Goal: Task Accomplishment & Management: Manage account settings

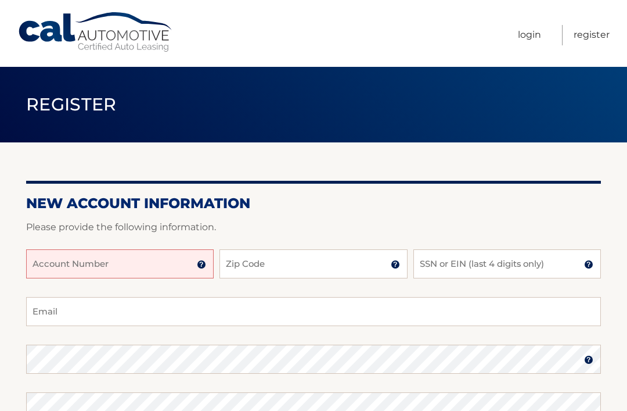
click at [126, 264] on input "Account Number" at bounding box center [120, 263] width 188 height 29
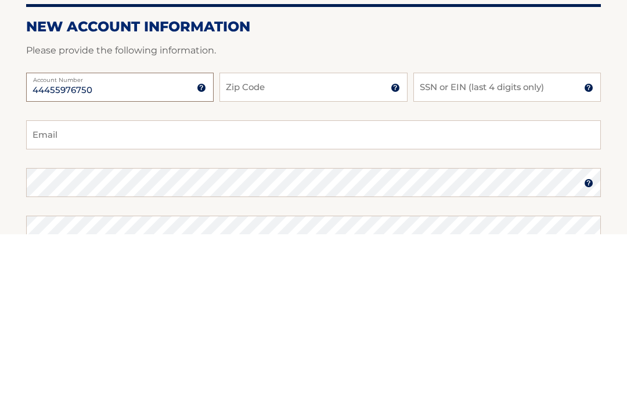
type input "44455976750"
click at [301, 249] on input "Zip Code" at bounding box center [314, 263] width 188 height 29
type input "08757"
click at [521, 249] on input "SSN or EIN (last 4 digits only)" at bounding box center [508, 263] width 188 height 29
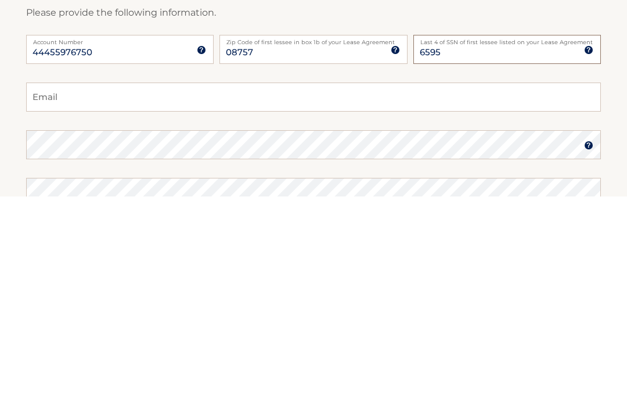
type input "6595"
click at [92, 297] on input "Email" at bounding box center [313, 311] width 575 height 29
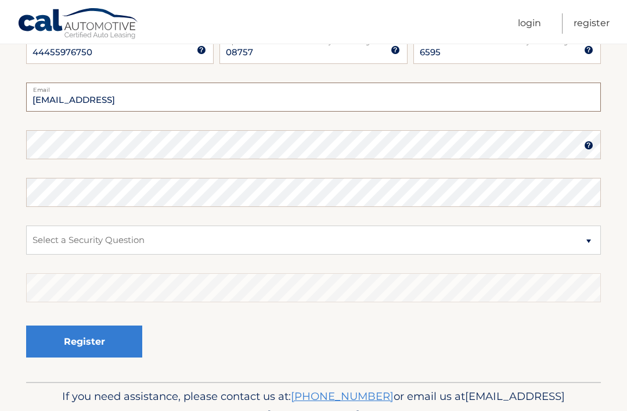
click at [162, 92] on input "vy541@optonline.con" at bounding box center [313, 96] width 575 height 29
click at [143, 105] on input "vy541@optonline.con" at bounding box center [313, 96] width 575 height 29
type input "[EMAIL_ADDRESS][DOMAIN_NAME]"
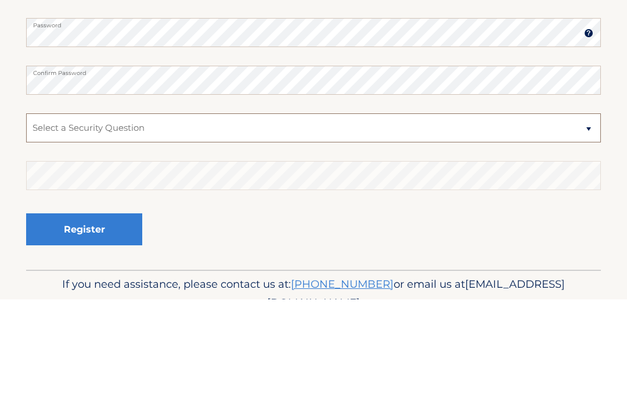
click at [591, 225] on select "Select a Security Question What was the name of your elementary school? What is…" at bounding box center [313, 239] width 575 height 29
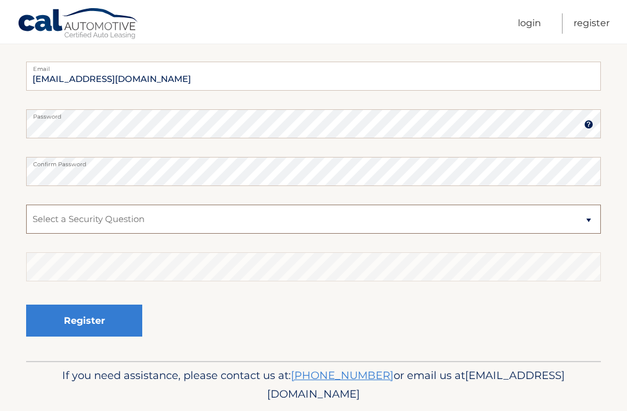
click at [141, 213] on select "Select a Security Question What was the name of your elementary school? What is…" at bounding box center [313, 218] width 575 height 29
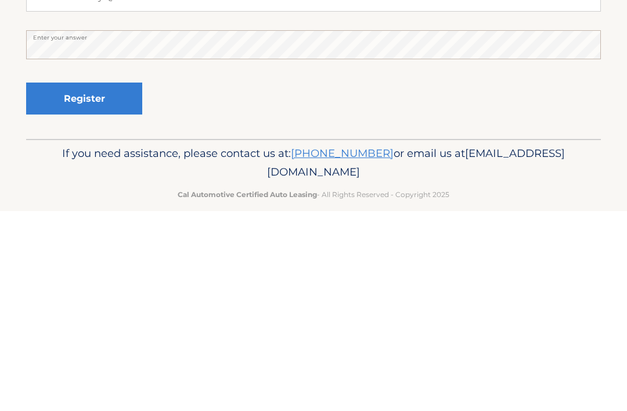
scroll to position [258, 0]
click at [89, 281] on button "Register" at bounding box center [84, 297] width 116 height 32
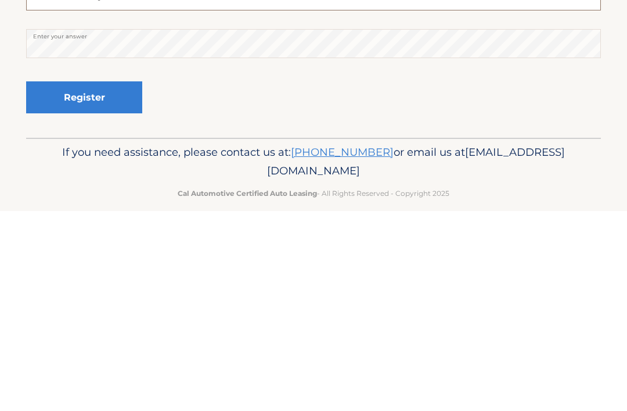
scroll to position [235, 0]
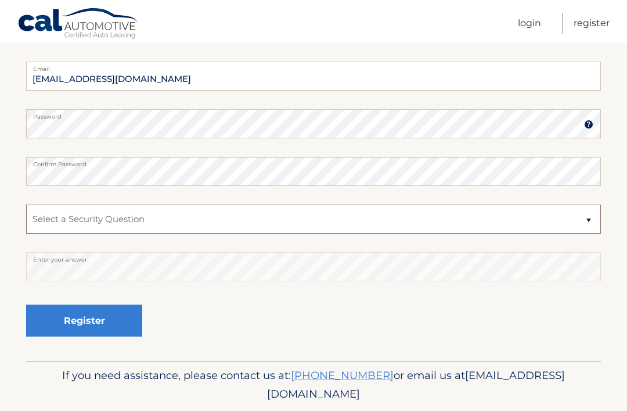
click at [592, 218] on select "Select a Security Question What was the name of your elementary school? What is…" at bounding box center [313, 218] width 575 height 29
select select "4"
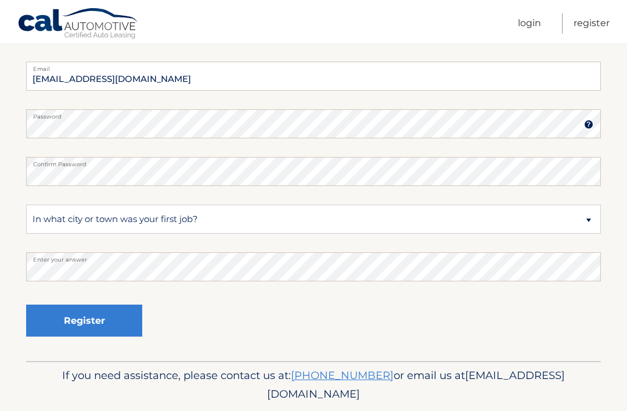
click at [101, 322] on button "Register" at bounding box center [84, 320] width 116 height 32
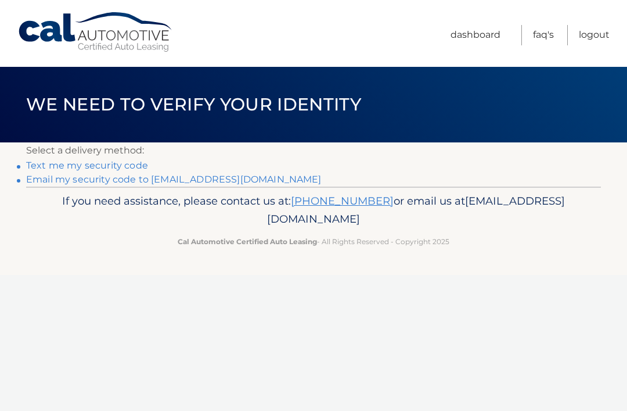
click at [113, 288] on div "Cal Automotive Menu Dashboard FAQ's Logout ×" at bounding box center [313, 205] width 627 height 411
click at [123, 162] on link "Text me my security code" at bounding box center [87, 165] width 122 height 11
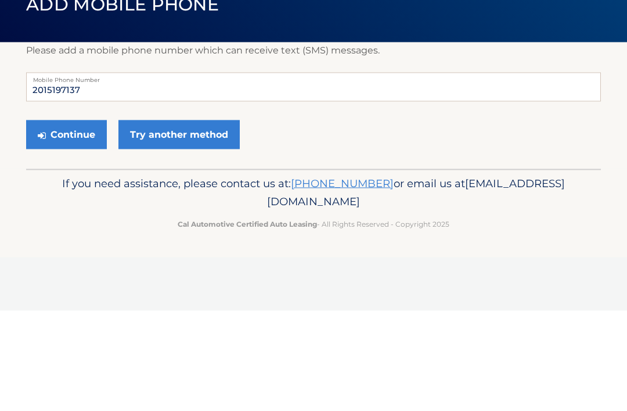
click at [69, 220] on button "Continue" at bounding box center [66, 234] width 81 height 29
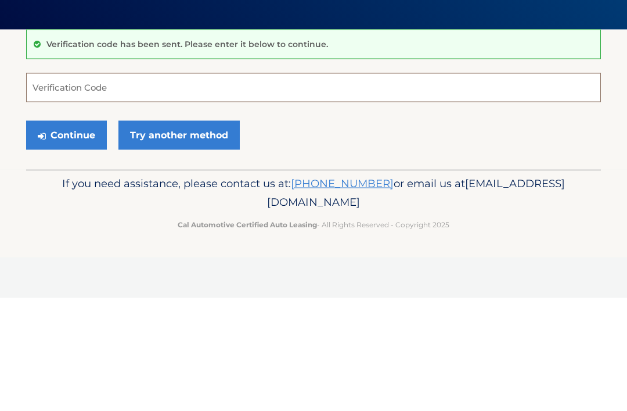
click at [130, 186] on input "Verification Code" at bounding box center [313, 200] width 575 height 29
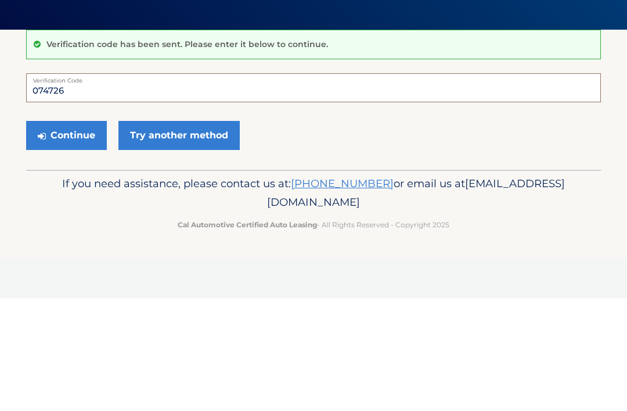
type input "074726"
click at [72, 234] on button "Continue" at bounding box center [66, 248] width 81 height 29
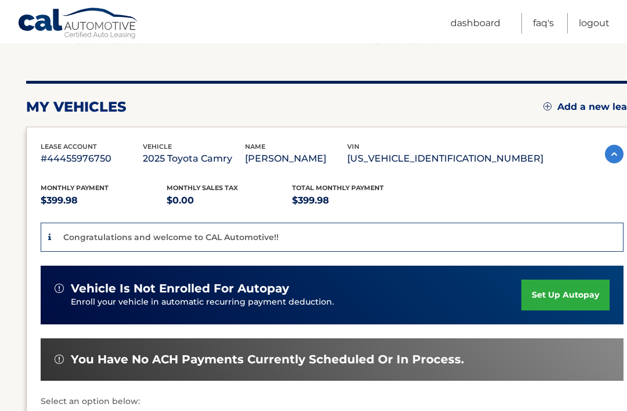
scroll to position [114, 0]
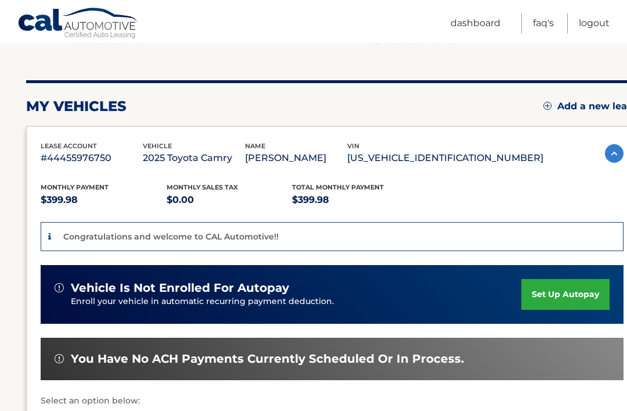
click at [574, 286] on link "set up autopay" at bounding box center [566, 294] width 88 height 31
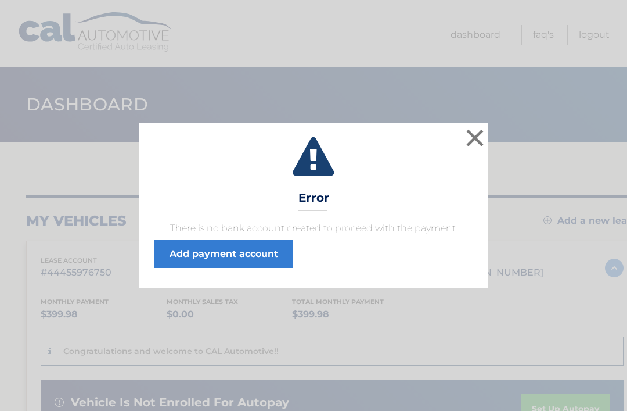
click at [480, 142] on button "×" at bounding box center [475, 137] width 23 height 23
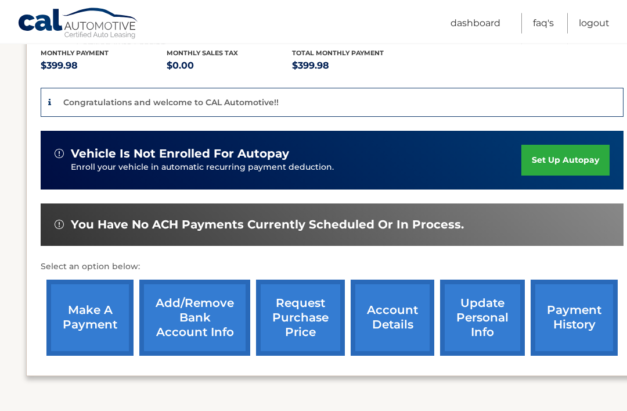
scroll to position [249, 0]
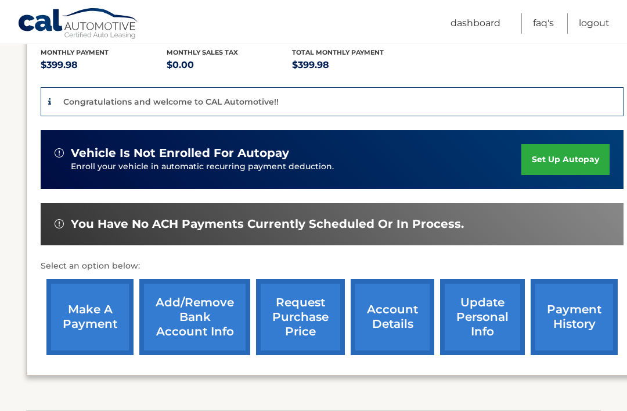
click at [554, 157] on link "set up autopay" at bounding box center [566, 159] width 88 height 31
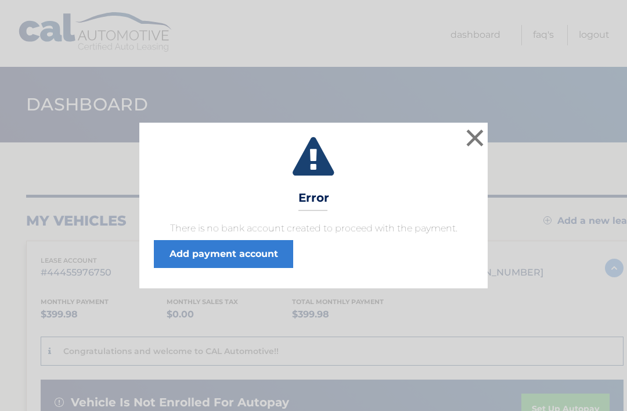
click at [479, 140] on button "×" at bounding box center [475, 137] width 23 height 23
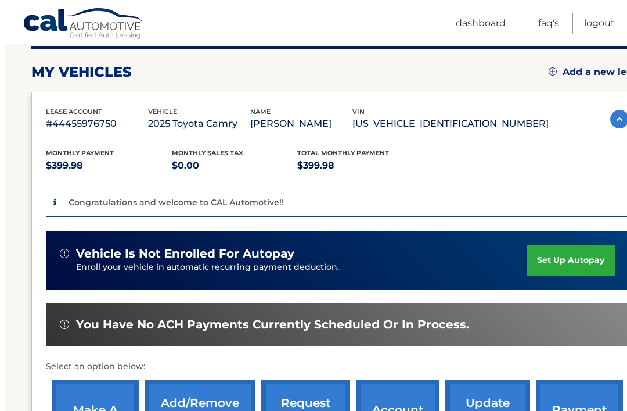
scroll to position [160, 0]
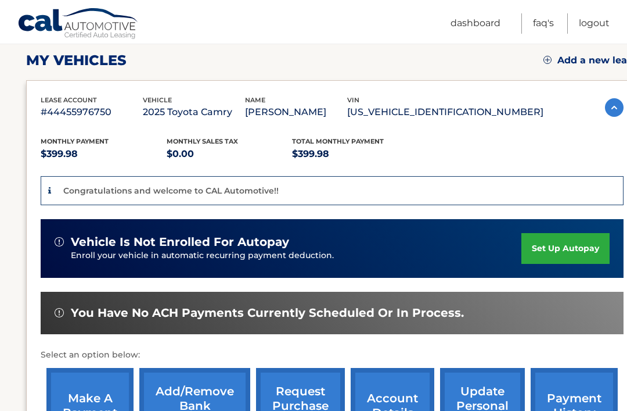
click at [398, 311] on span "You have no ACH payments currently scheduled or in process." at bounding box center [267, 313] width 393 height 15
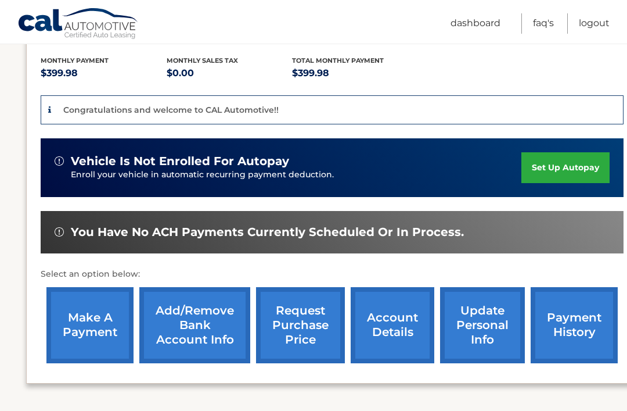
scroll to position [249, 0]
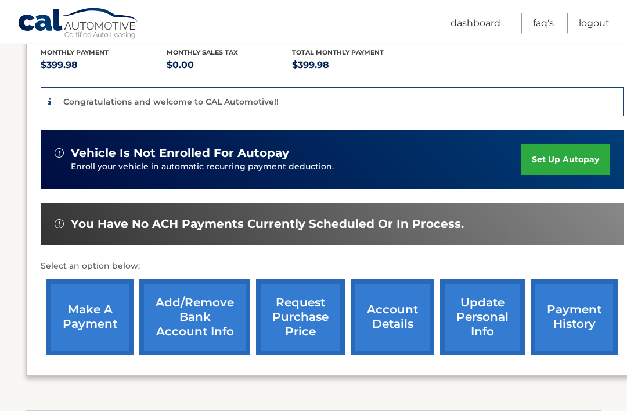
click at [105, 302] on link "make a payment" at bounding box center [89, 317] width 87 height 76
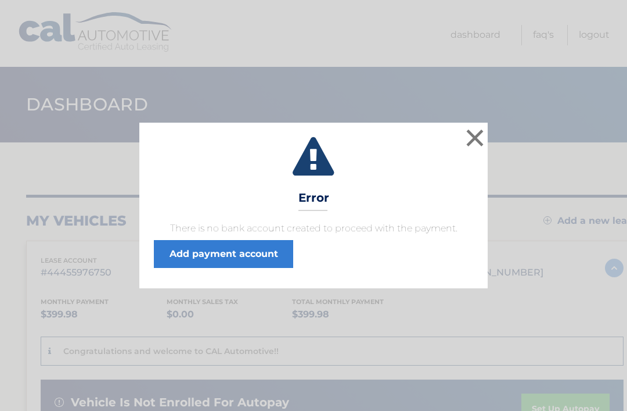
click at [477, 138] on button "×" at bounding box center [475, 137] width 23 height 23
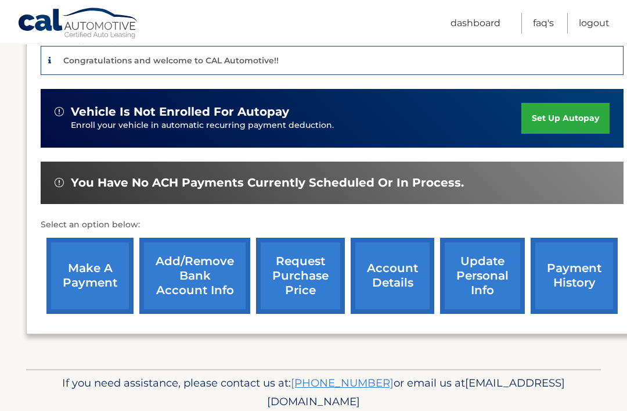
scroll to position [291, 0]
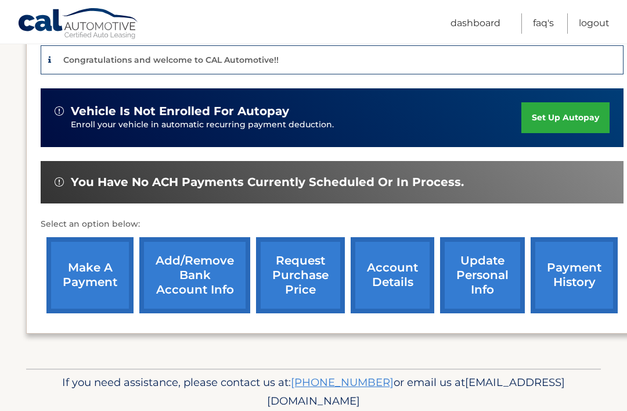
click at [476, 308] on link "update personal info" at bounding box center [482, 275] width 85 height 76
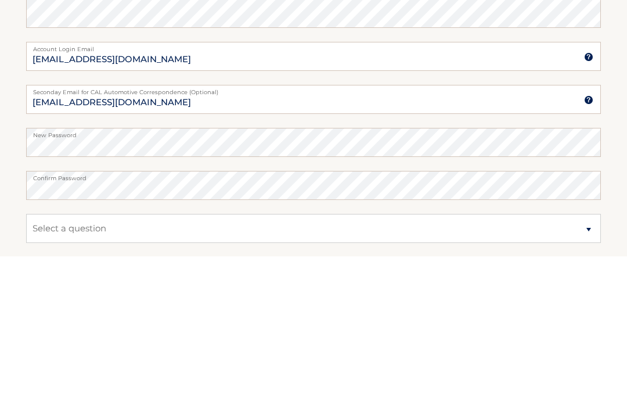
scroll to position [572, 0]
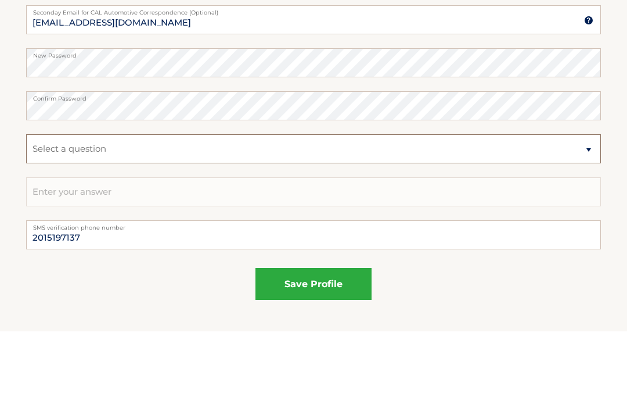
click at [141, 214] on select "Select a question What was the name of your elementary school? What is your mot…" at bounding box center [313, 228] width 575 height 29
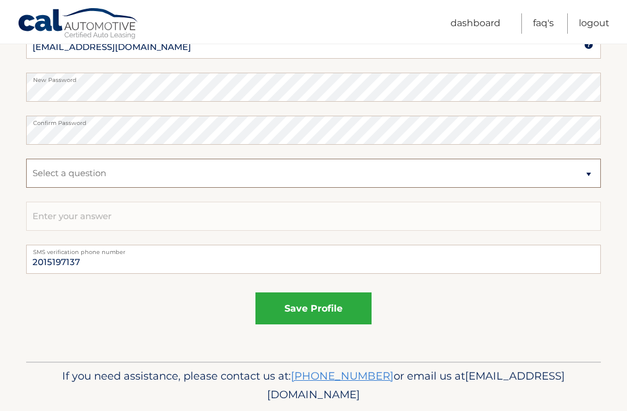
select select "4"
click at [143, 211] on input "text" at bounding box center [313, 216] width 575 height 29
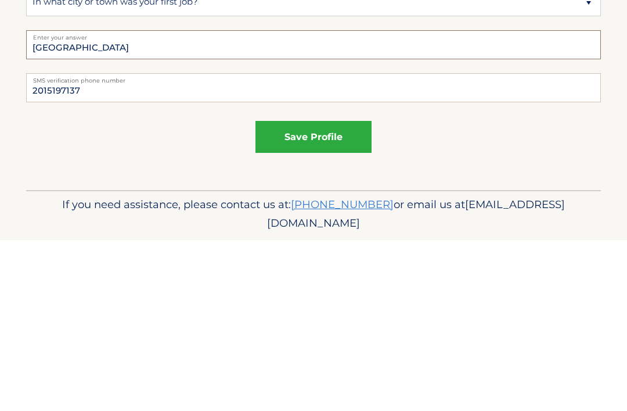
type input "[GEOGRAPHIC_DATA]"
click at [336, 292] on button "save profile" at bounding box center [314, 308] width 116 height 32
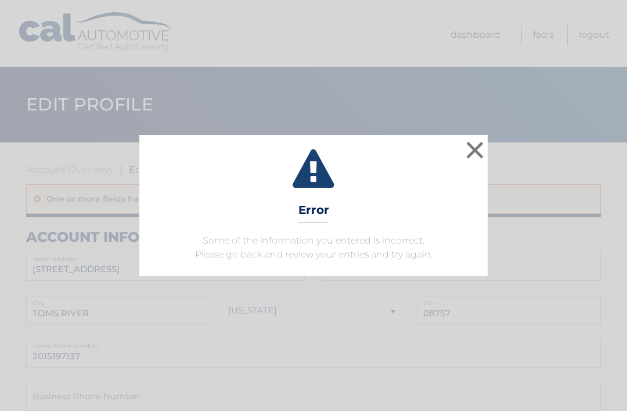
click at [482, 154] on button "×" at bounding box center [475, 149] width 23 height 23
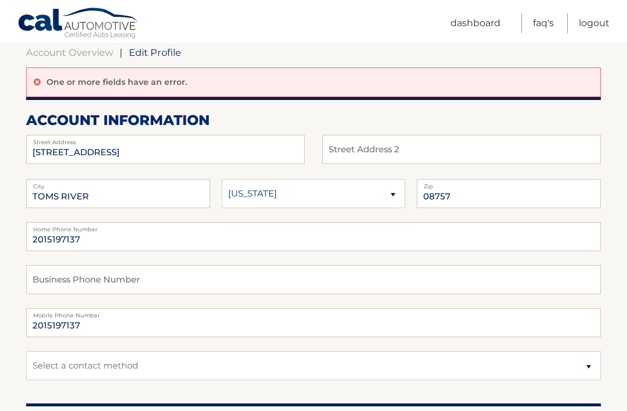
scroll to position [128, 0]
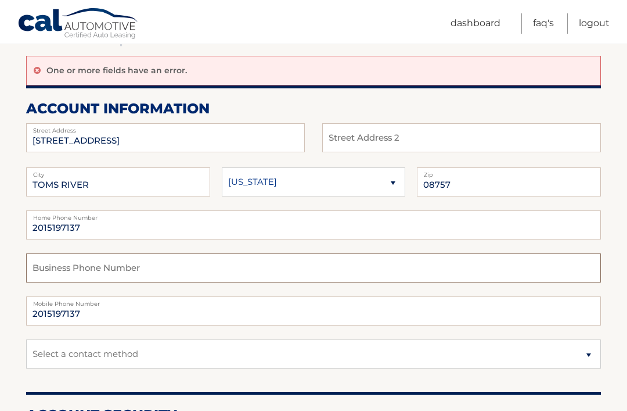
click at [159, 267] on input "text" at bounding box center [313, 267] width 575 height 29
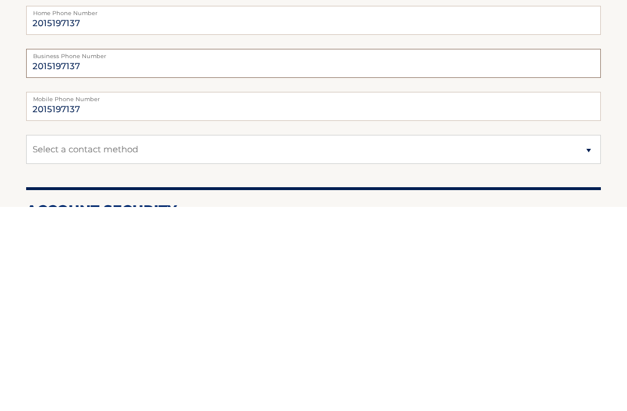
type input "2015197137"
click at [599, 339] on select "Select a contact method Mobile Home" at bounding box center [313, 353] width 575 height 29
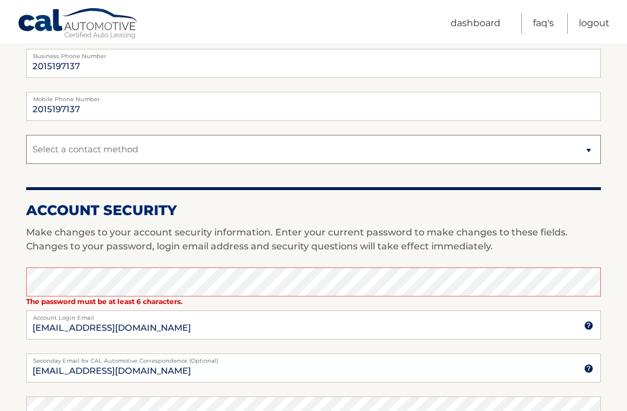
select select "1"
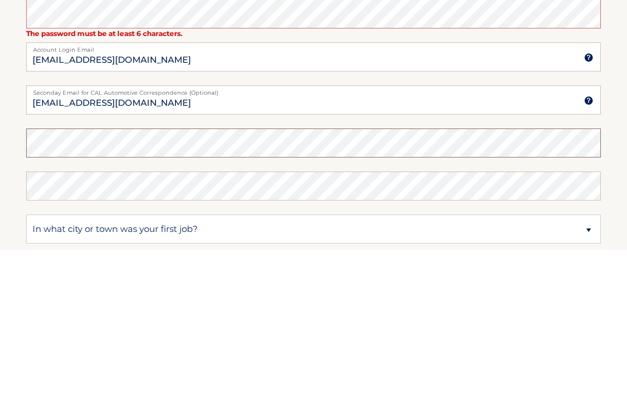
scroll to position [601, 0]
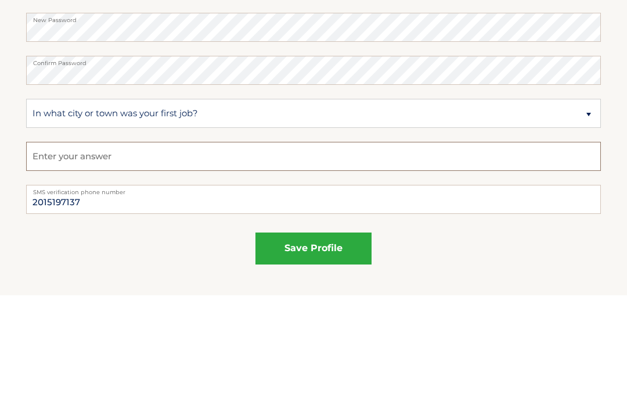
click at [138, 257] on input "text" at bounding box center [313, 271] width 575 height 29
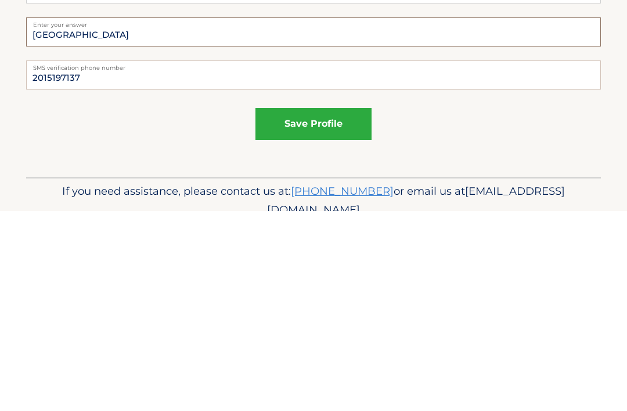
type input "[GEOGRAPHIC_DATA]"
click at [333, 308] on button "save profile" at bounding box center [314, 324] width 116 height 32
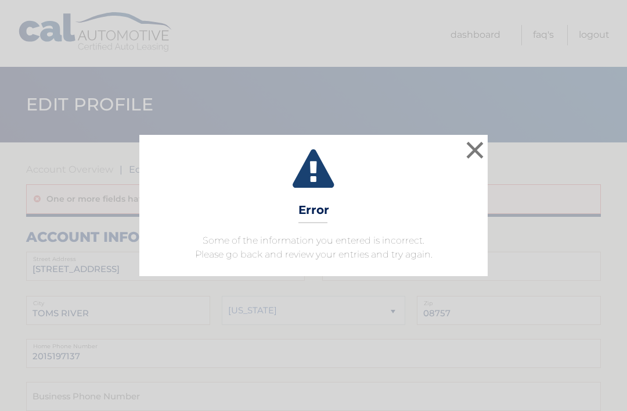
click at [480, 154] on button "×" at bounding box center [475, 149] width 23 height 23
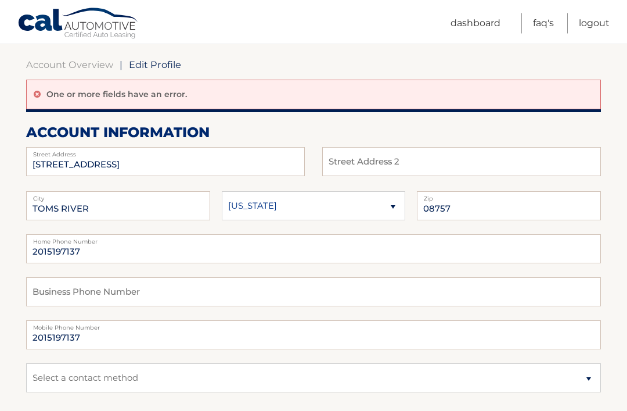
scroll to position [113, 0]
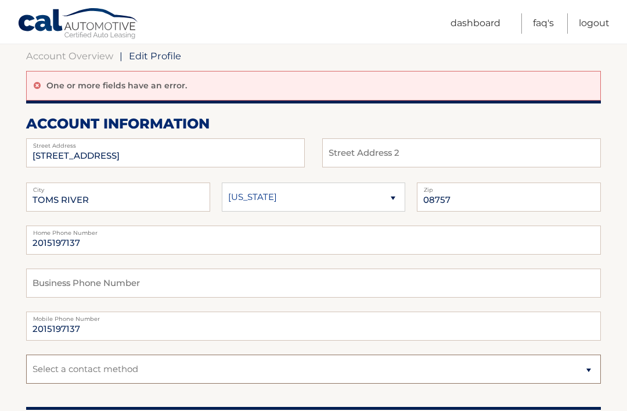
click at [586, 373] on select "Select a contact method Mobile Home" at bounding box center [313, 368] width 575 height 29
select select "1"
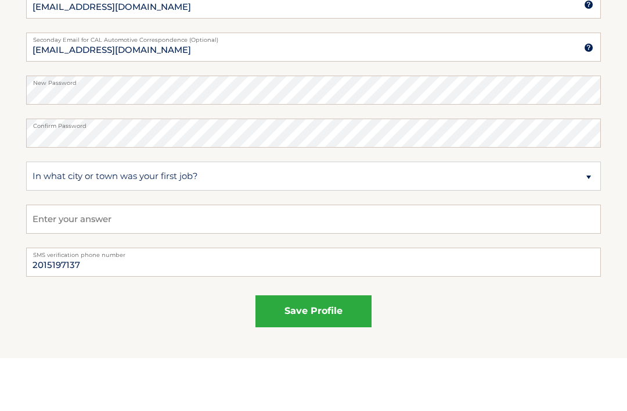
scroll to position [653, 0]
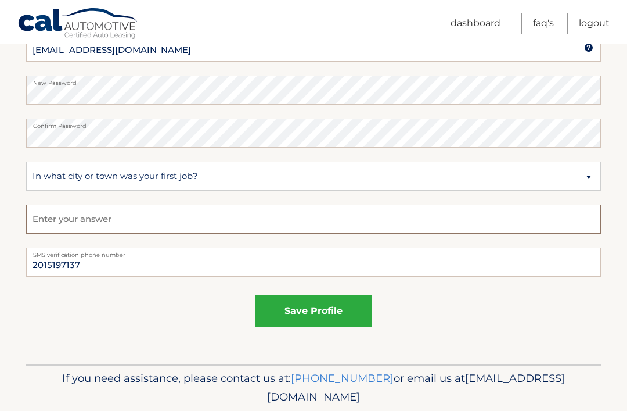
click at [145, 215] on input "text" at bounding box center [313, 218] width 575 height 29
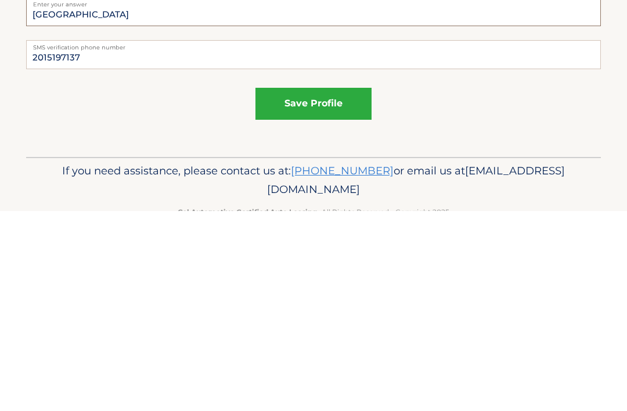
type input "Lodi"
click at [318, 288] on button "save profile" at bounding box center [314, 304] width 116 height 32
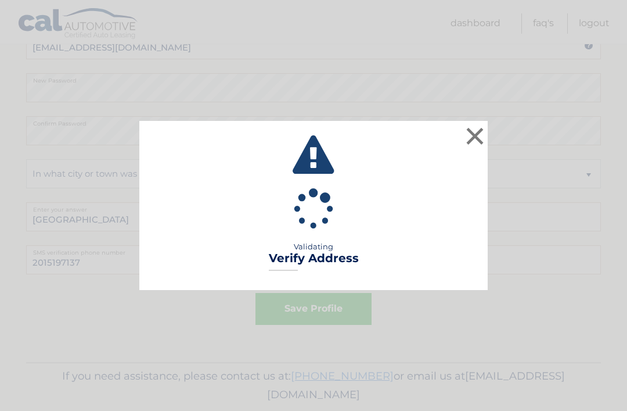
scroll to position [693, 0]
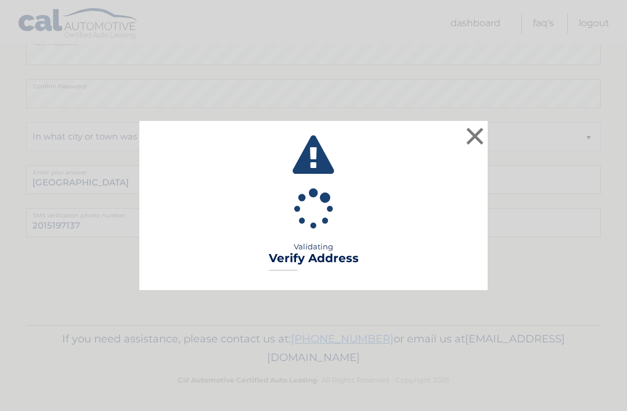
click at [483, 139] on button "×" at bounding box center [475, 135] width 23 height 23
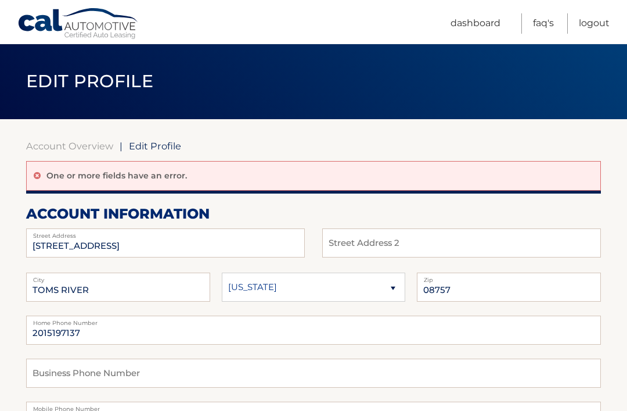
scroll to position [0, 0]
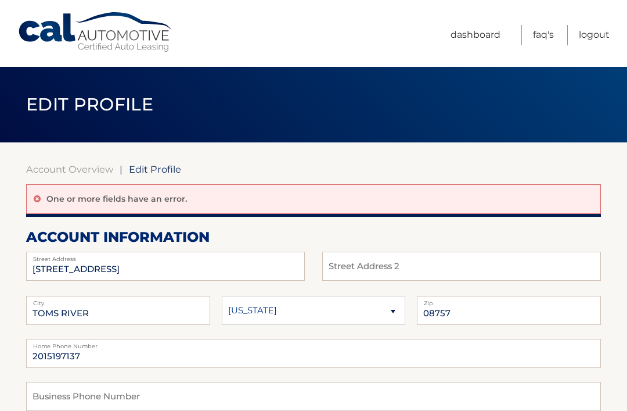
click at [172, 169] on span "Edit Profile" at bounding box center [155, 169] width 52 height 12
click at [63, 199] on p "One or more fields have an error." at bounding box center [116, 198] width 141 height 10
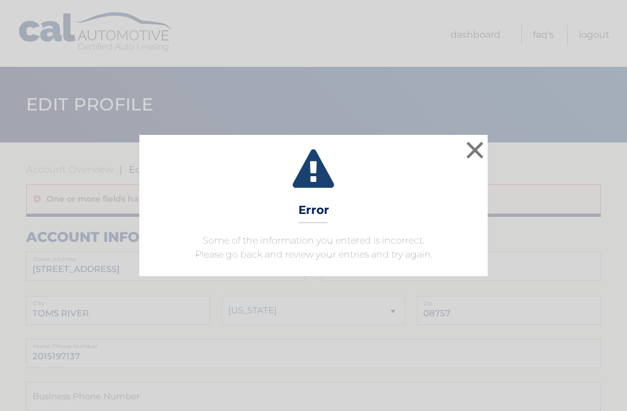
click at [477, 160] on button "×" at bounding box center [475, 149] width 23 height 23
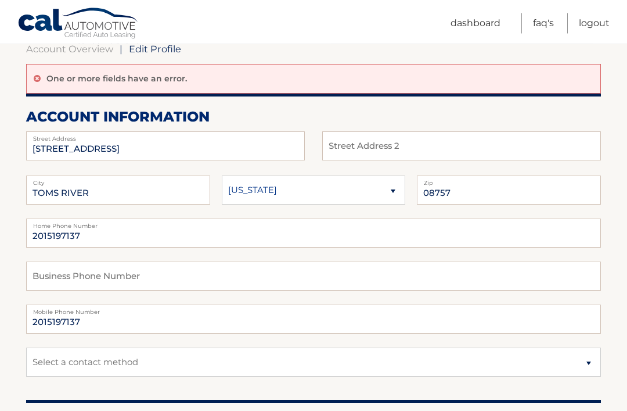
scroll to position [134, 0]
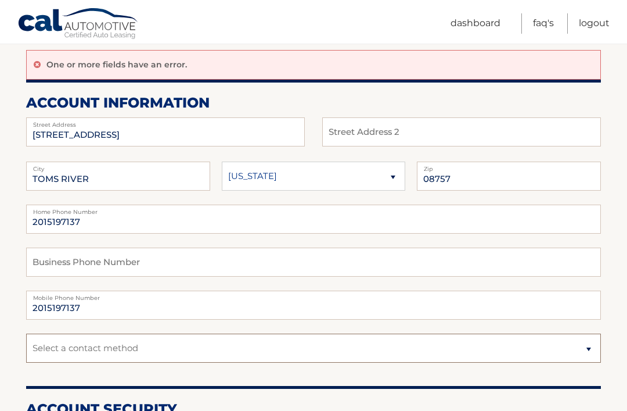
click at [587, 357] on select "Select a contact method Mobile Home" at bounding box center [313, 347] width 575 height 29
select select "1"
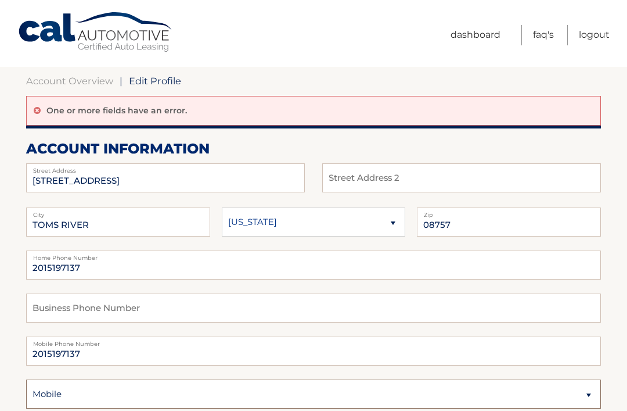
scroll to position [0, 0]
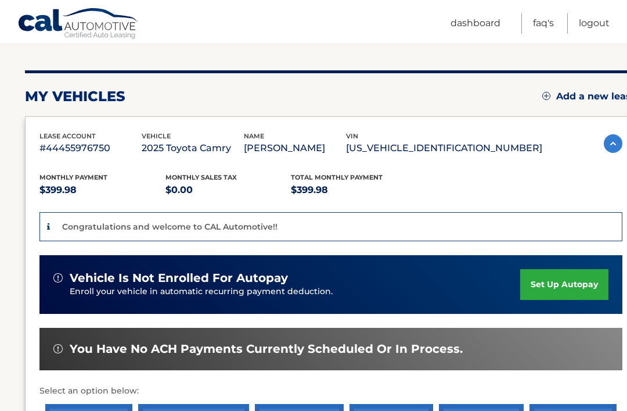
scroll to position [124, 9]
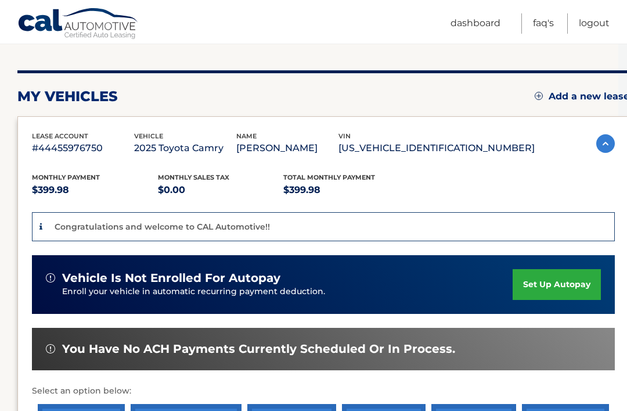
click at [583, 95] on link "Add a new lease" at bounding box center [582, 97] width 95 height 12
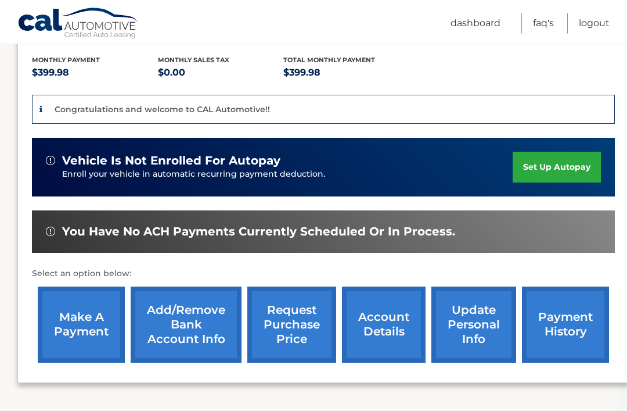
scroll to position [243, 9]
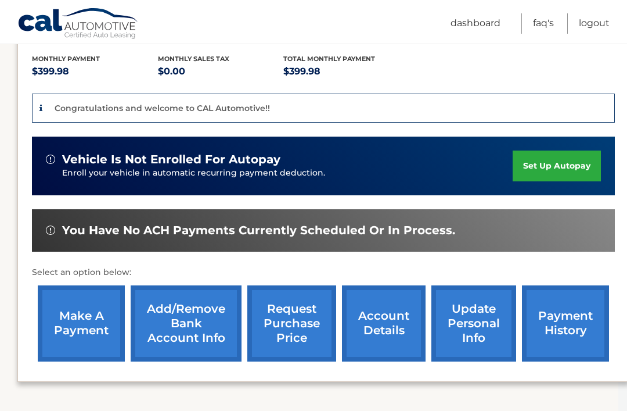
click at [85, 310] on link "make a payment" at bounding box center [81, 323] width 87 height 76
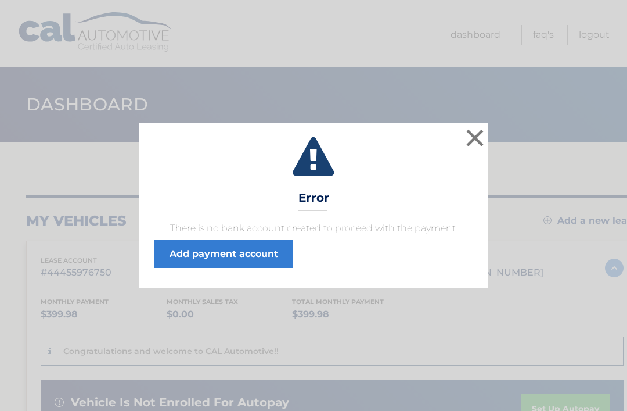
click at [479, 139] on button "×" at bounding box center [475, 137] width 23 height 23
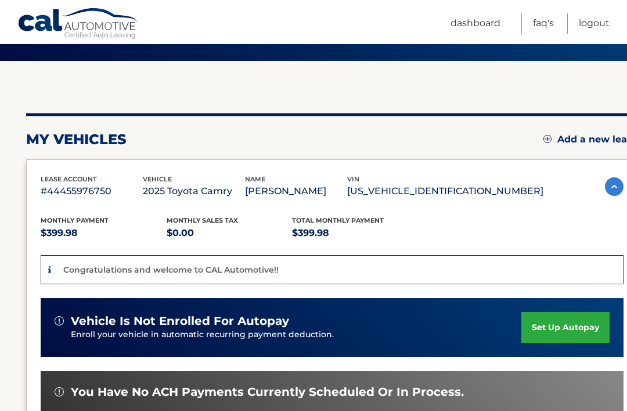
scroll to position [79, 0]
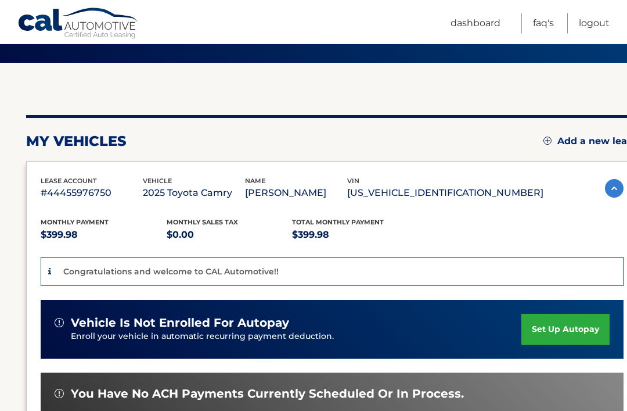
click at [619, 184] on img at bounding box center [614, 188] width 19 height 19
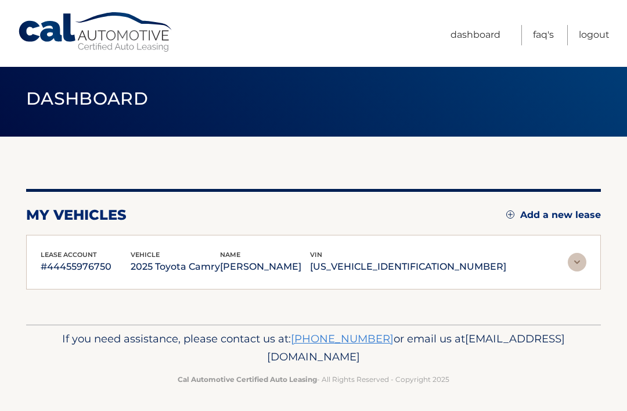
click at [581, 267] on img at bounding box center [577, 262] width 19 height 19
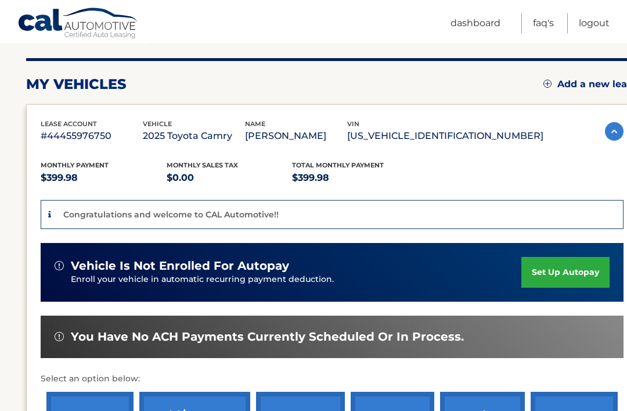
scroll to position [137, 0]
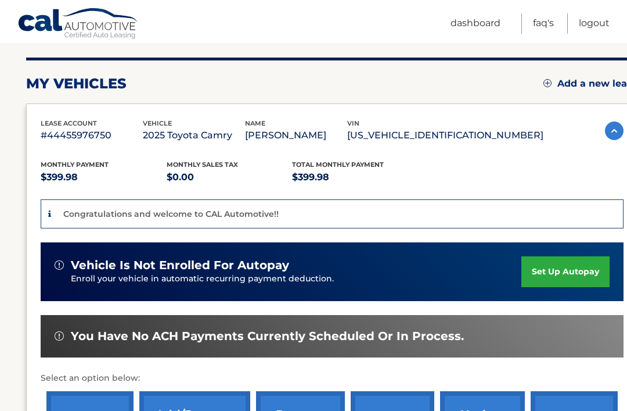
click at [375, 340] on span "You have no ACH payments currently scheduled or in process." at bounding box center [267, 336] width 393 height 15
click at [69, 329] on div "You have no ACH payments currently scheduled or in process." at bounding box center [332, 336] width 555 height 15
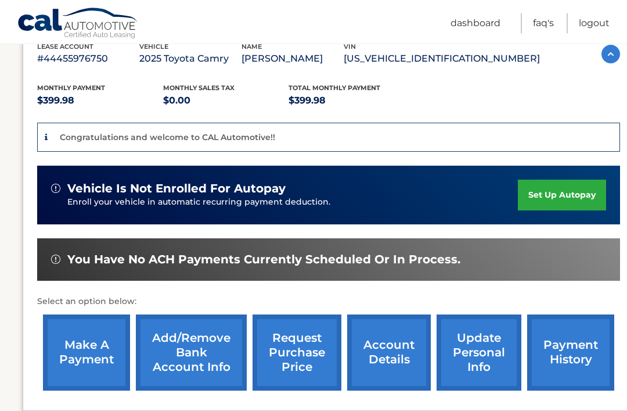
scroll to position [214, 3]
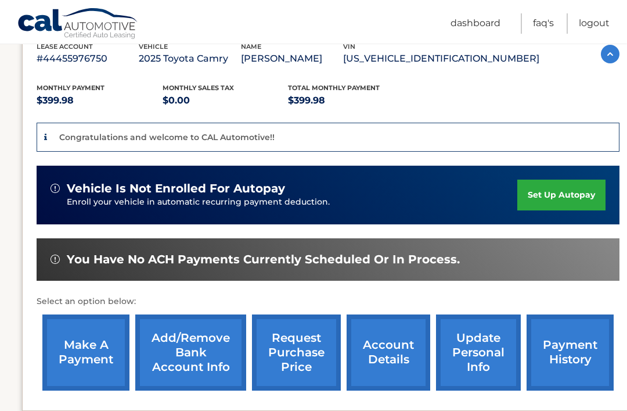
click at [192, 336] on link "Add/Remove bank account info" at bounding box center [191, 352] width 111 height 76
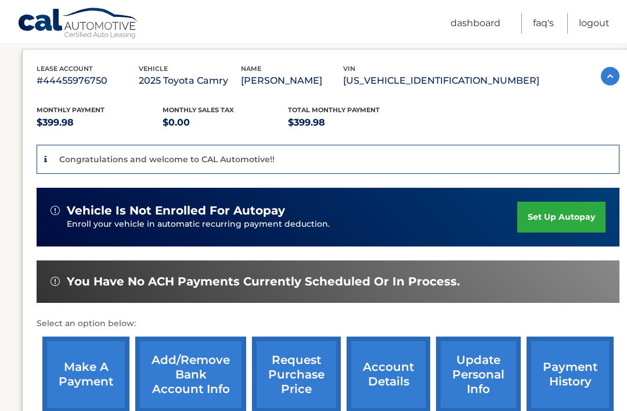
scroll to position [192, 4]
click at [196, 370] on link "Add/Remove bank account info" at bounding box center [190, 374] width 111 height 76
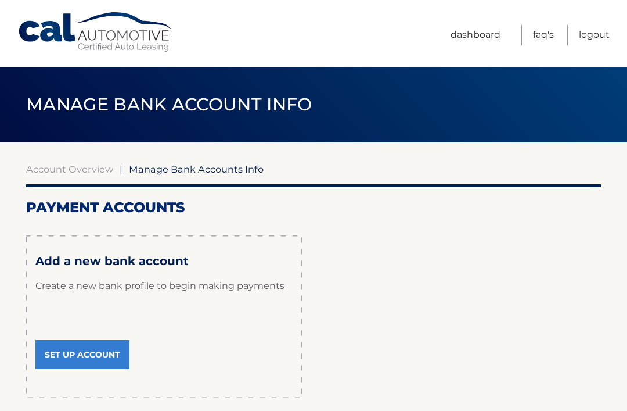
click at [103, 357] on link "Set Up Account" at bounding box center [82, 354] width 94 height 29
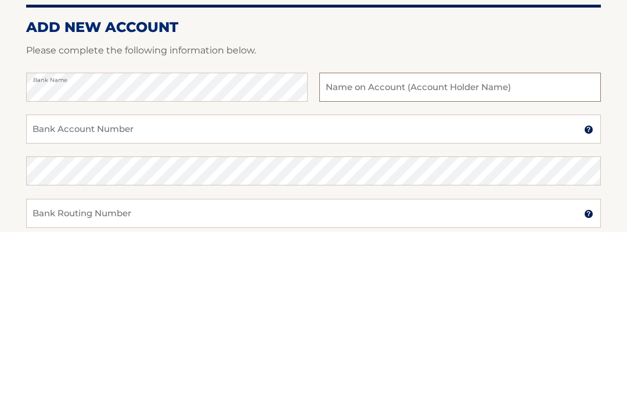
click at [452, 252] on input "text" at bounding box center [460, 266] width 282 height 29
type input "Victor yosco"
click at [137, 294] on input "Bank Account Number" at bounding box center [313, 308] width 575 height 29
type input "5"
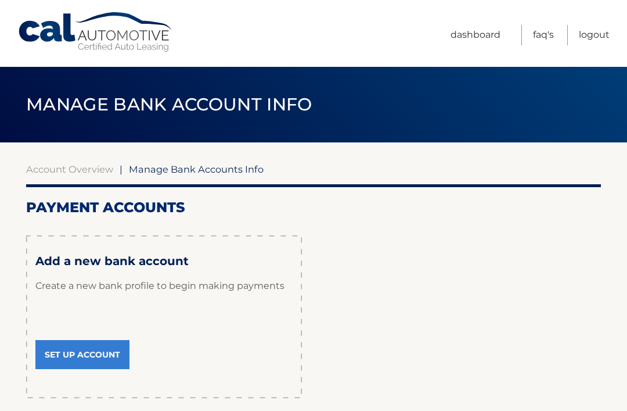
click at [96, 353] on link "Set Up Account" at bounding box center [82, 354] width 94 height 29
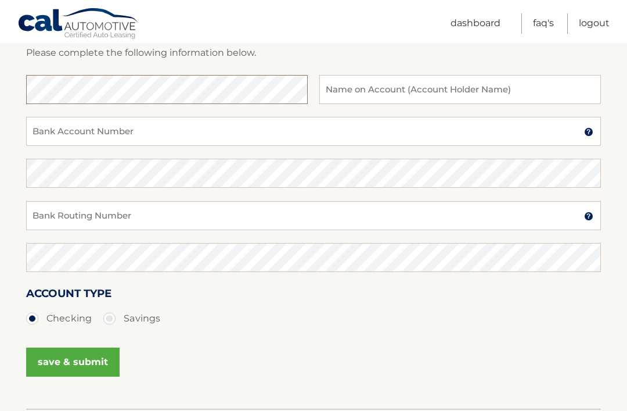
scroll to position [177, 0]
click at [389, 96] on input "text" at bounding box center [460, 90] width 282 height 29
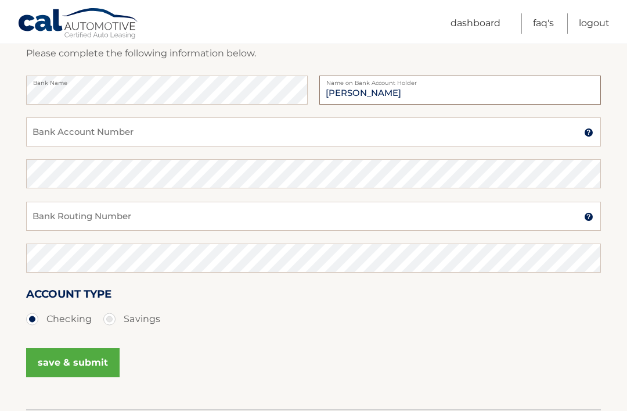
type input "Victor yosco"
click at [167, 125] on input "Bank Account Number" at bounding box center [313, 131] width 575 height 29
click at [59, 137] on input "Bank Account Number" at bounding box center [313, 131] width 575 height 29
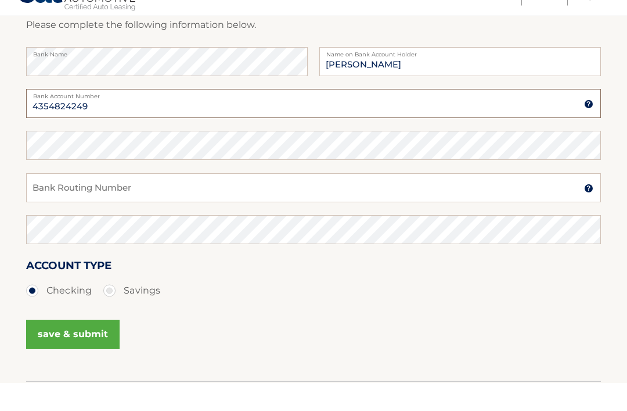
type input "4354824249"
click at [163, 202] on input "Bank Routing Number" at bounding box center [313, 216] width 575 height 29
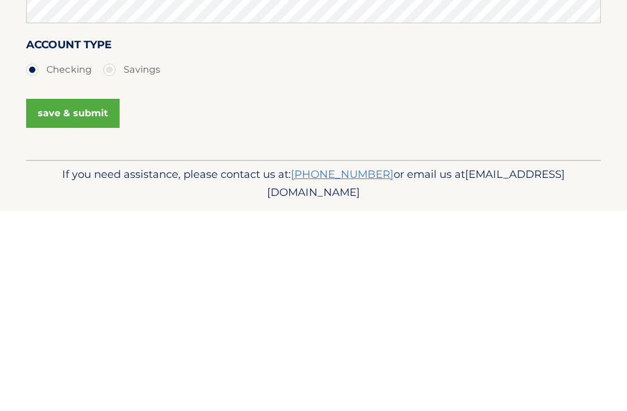
scroll to position [229, 0]
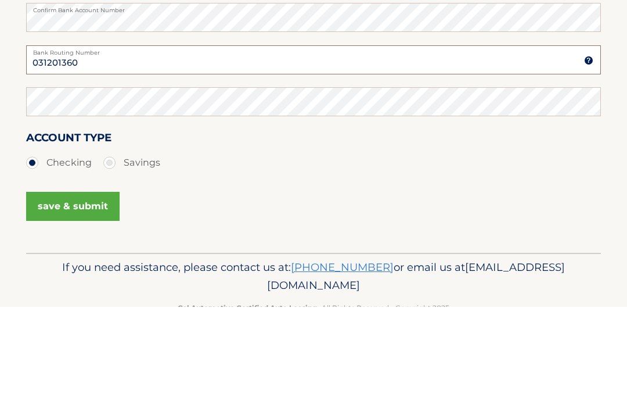
type input "031201360"
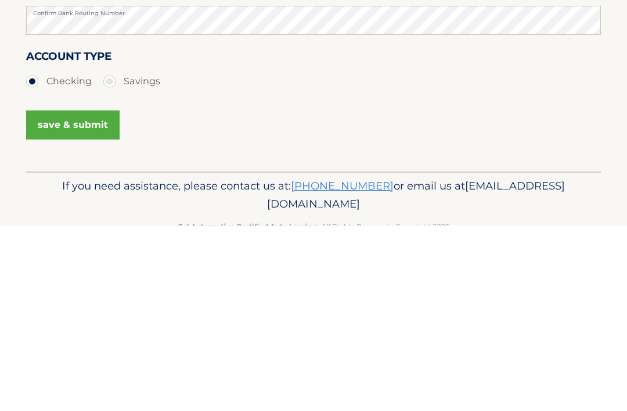
click at [76, 296] on button "save & submit" at bounding box center [73, 310] width 94 height 29
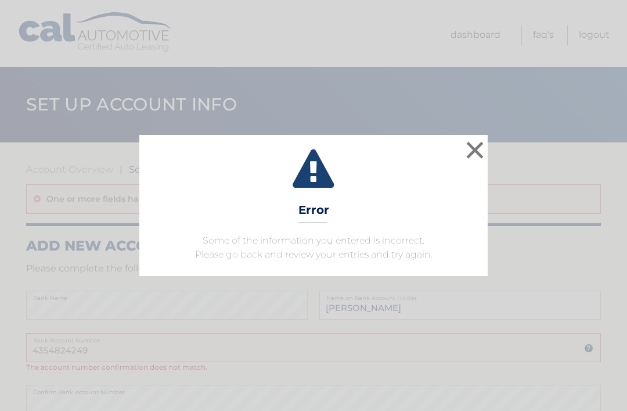
click at [479, 150] on button "×" at bounding box center [475, 149] width 23 height 23
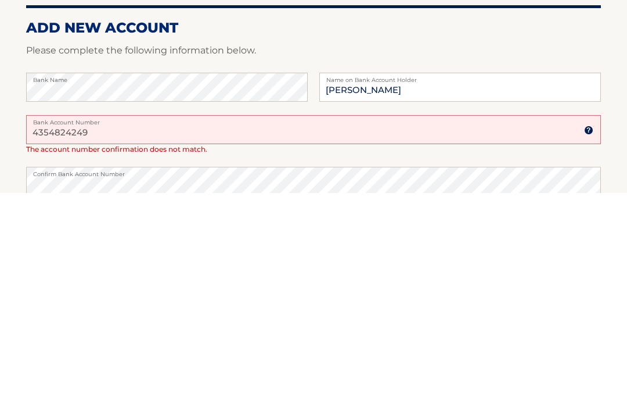
click at [106, 333] on input "4354824249" at bounding box center [313, 347] width 575 height 29
type input "4"
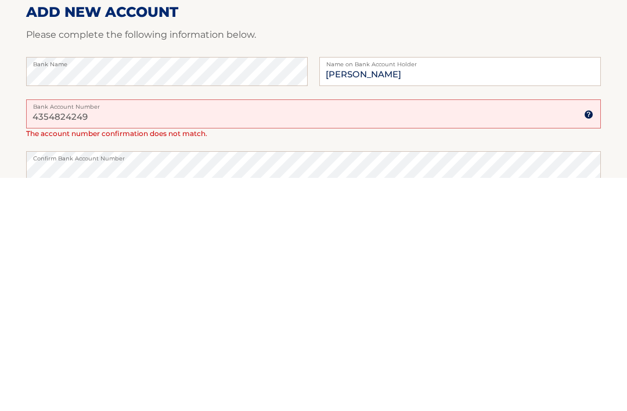
type input "4354824249"
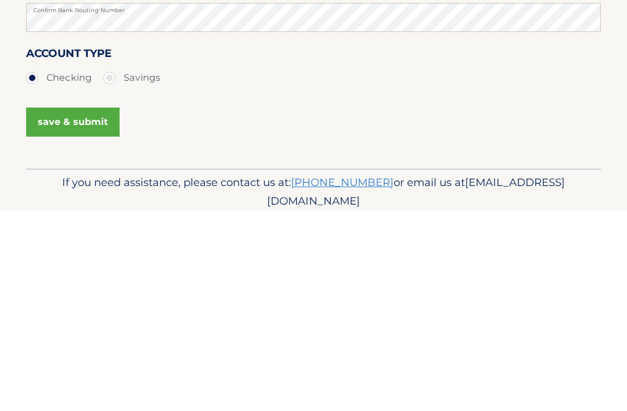
scroll to position [279, 0]
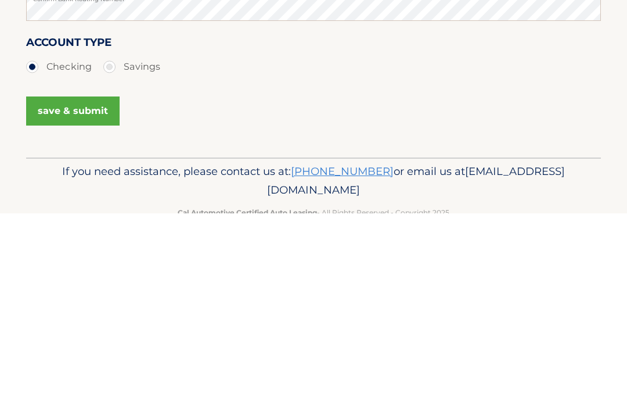
click at [64, 294] on button "save & submit" at bounding box center [73, 308] width 94 height 29
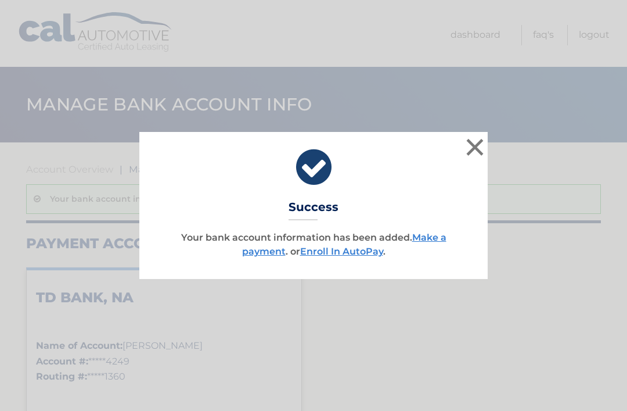
click at [69, 283] on div "× Success Your bank account information has been added. Make a payment . or Enr…" at bounding box center [313, 205] width 627 height 411
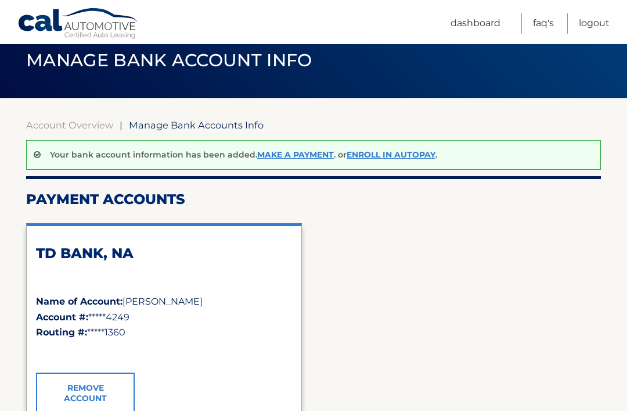
scroll to position [44, 0]
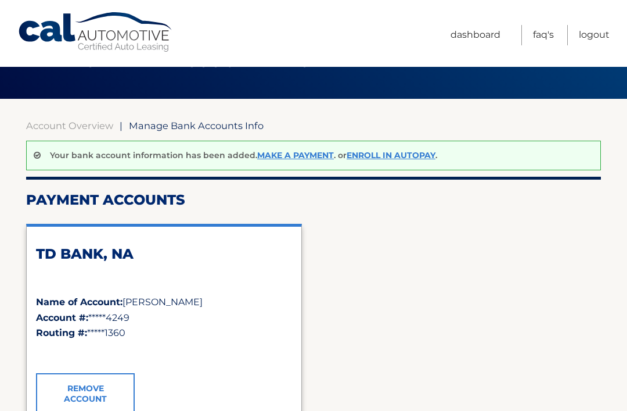
click at [399, 158] on link "Enroll In AutoPay" at bounding box center [391, 155] width 89 height 10
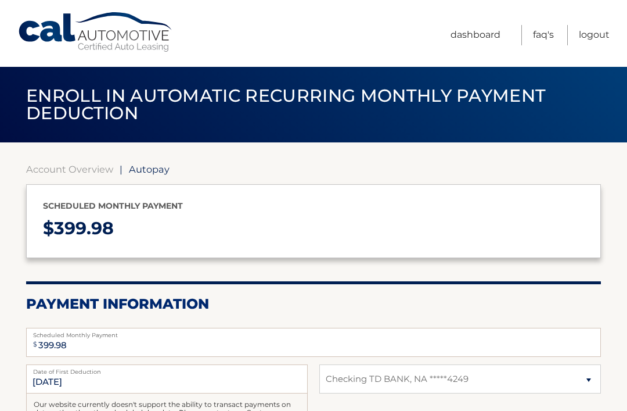
select select "YmI1N2EwZjEtNTkxYi00MmZkLWE3NTUtYzE2OGJmZjYwODdk"
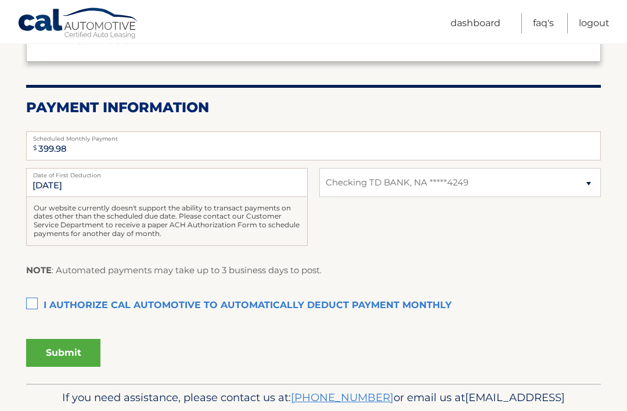
scroll to position [196, 0]
click at [40, 301] on label "I authorize cal automotive to automatically deduct payment monthly This checkbo…" at bounding box center [313, 305] width 575 height 23
click at [0, 0] on input "I authorize cal automotive to automatically deduct payment monthly This checkbo…" at bounding box center [0, 0] width 0 height 0
click at [67, 353] on button "Submit" at bounding box center [63, 353] width 74 height 28
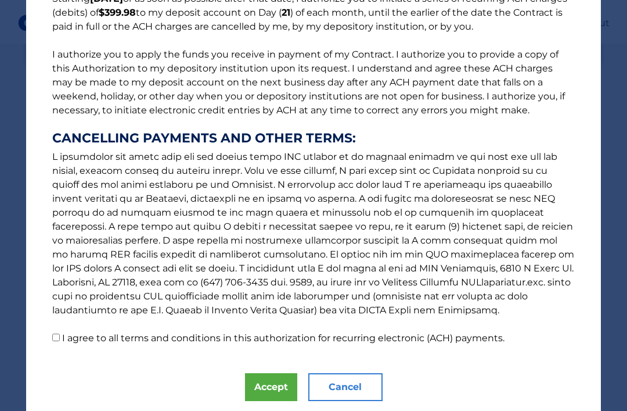
scroll to position [115, 0]
click at [274, 384] on button "Accept" at bounding box center [271, 387] width 52 height 28
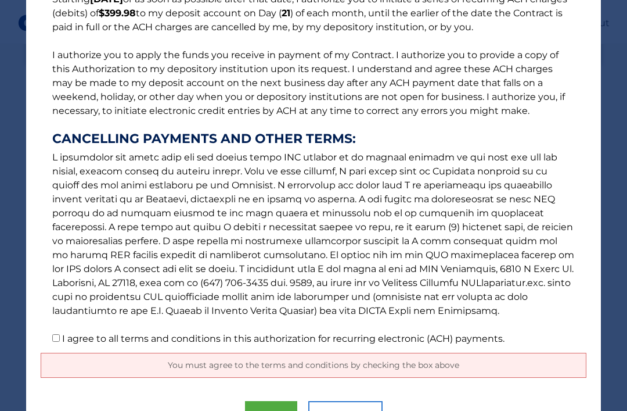
click at [60, 333] on p "The words "I" "me" and "my" mean any identified Customer who signs this Authori…" at bounding box center [314, 127] width 546 height 437
click at [59, 340] on input "I agree to all terms and conditions in this authorization for recurring electro…" at bounding box center [56, 338] width 8 height 8
checkbox input "true"
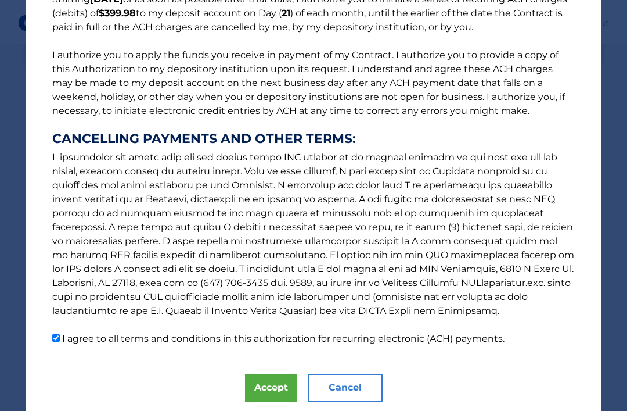
click at [279, 387] on button "Accept" at bounding box center [271, 387] width 52 height 28
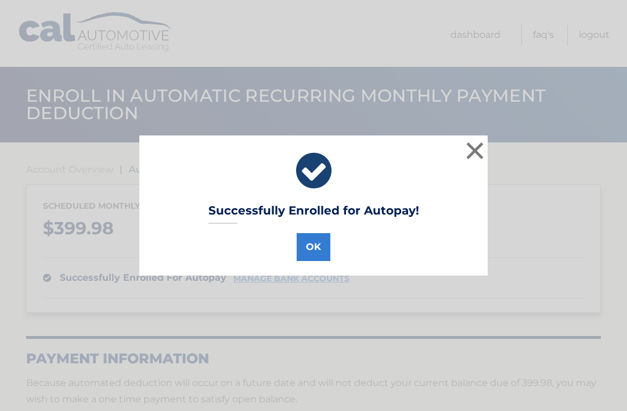
click at [316, 249] on button "OK" at bounding box center [314, 247] width 34 height 28
